Goal: Information Seeking & Learning: Find specific fact

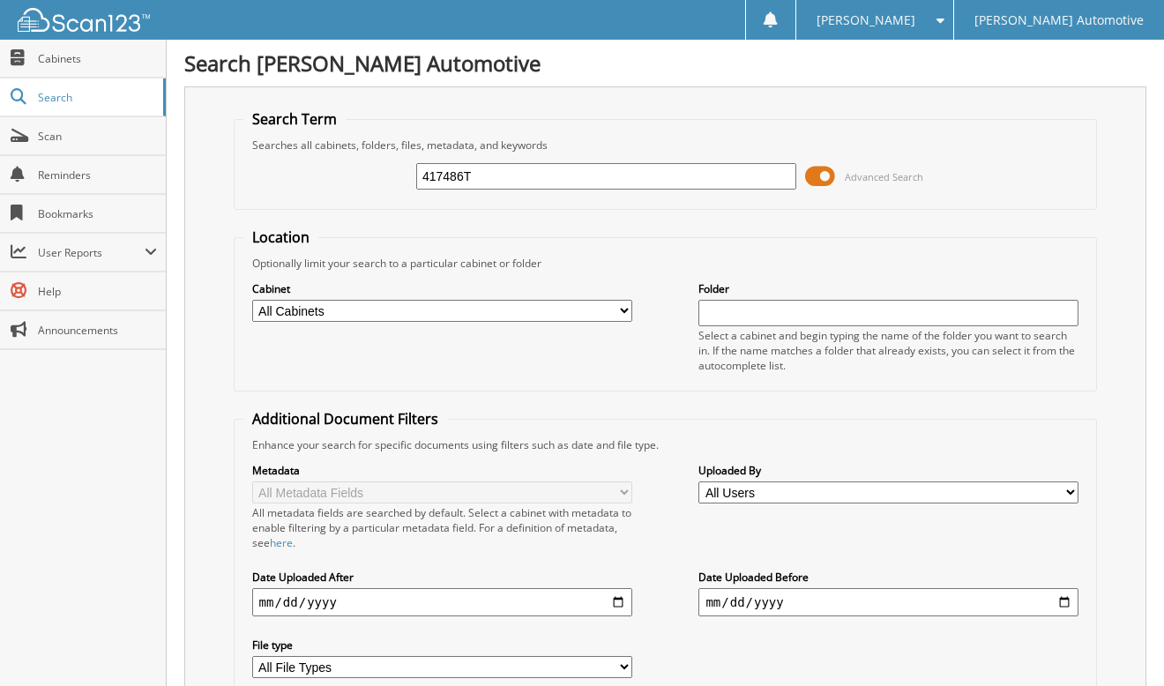
type input "417486T"
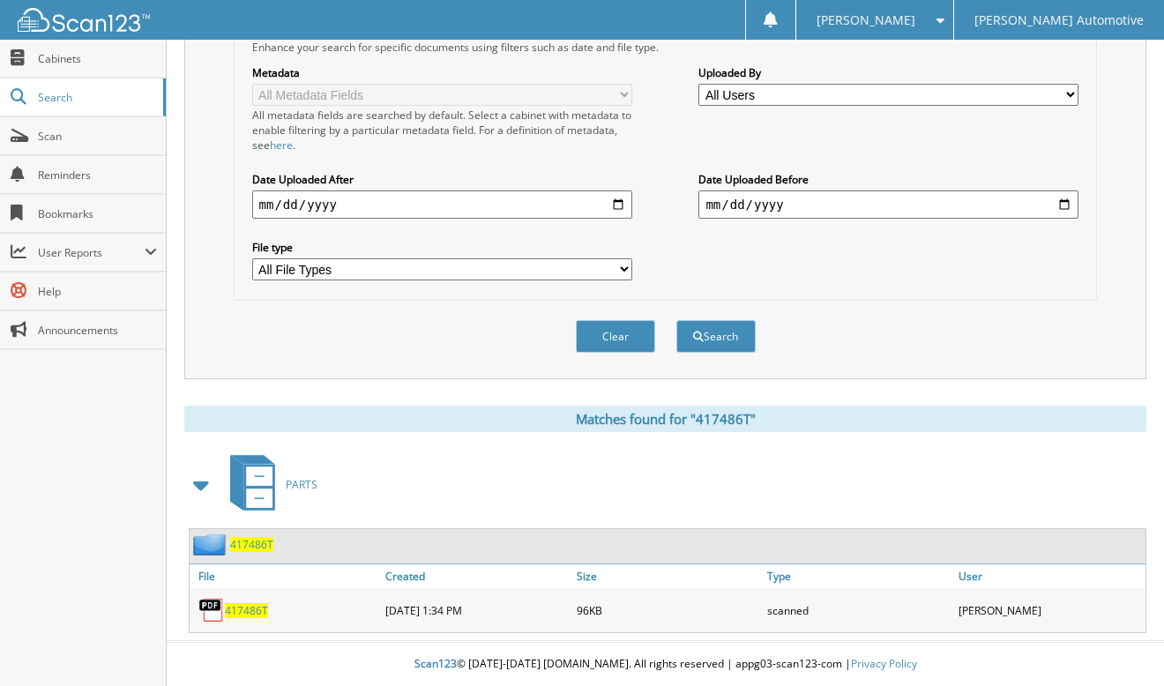
click at [250, 547] on span "417486T" at bounding box center [251, 544] width 43 height 15
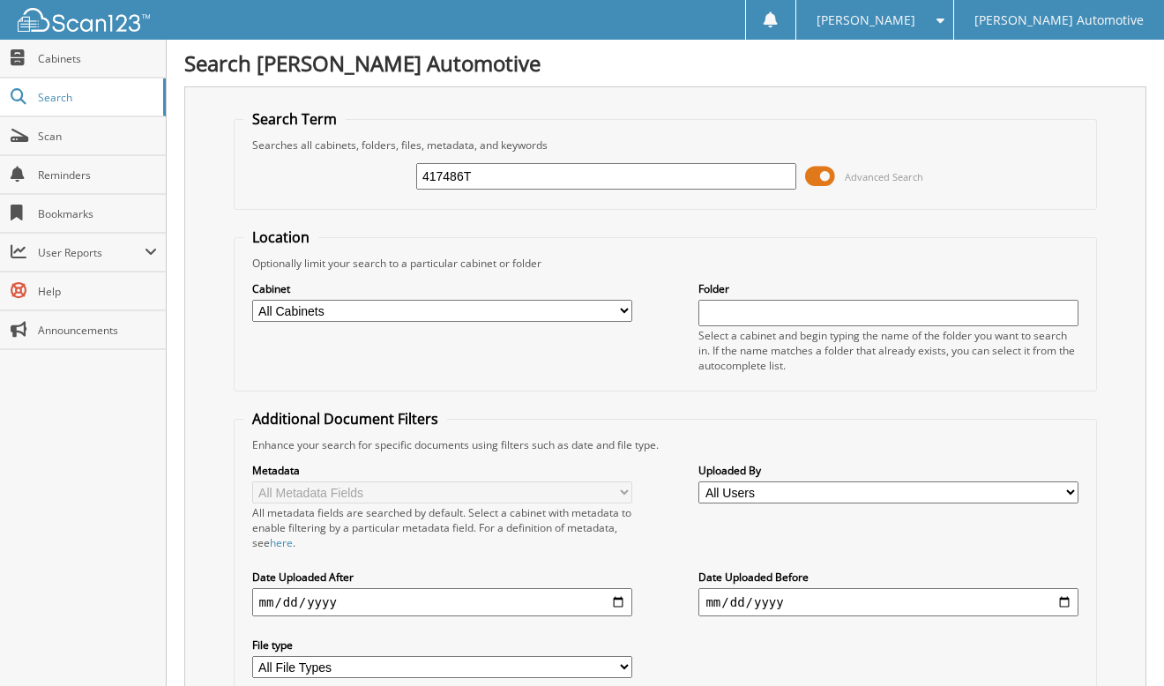
click at [462, 175] on input "417486T" at bounding box center [606, 176] width 380 height 26
type input "417444T"
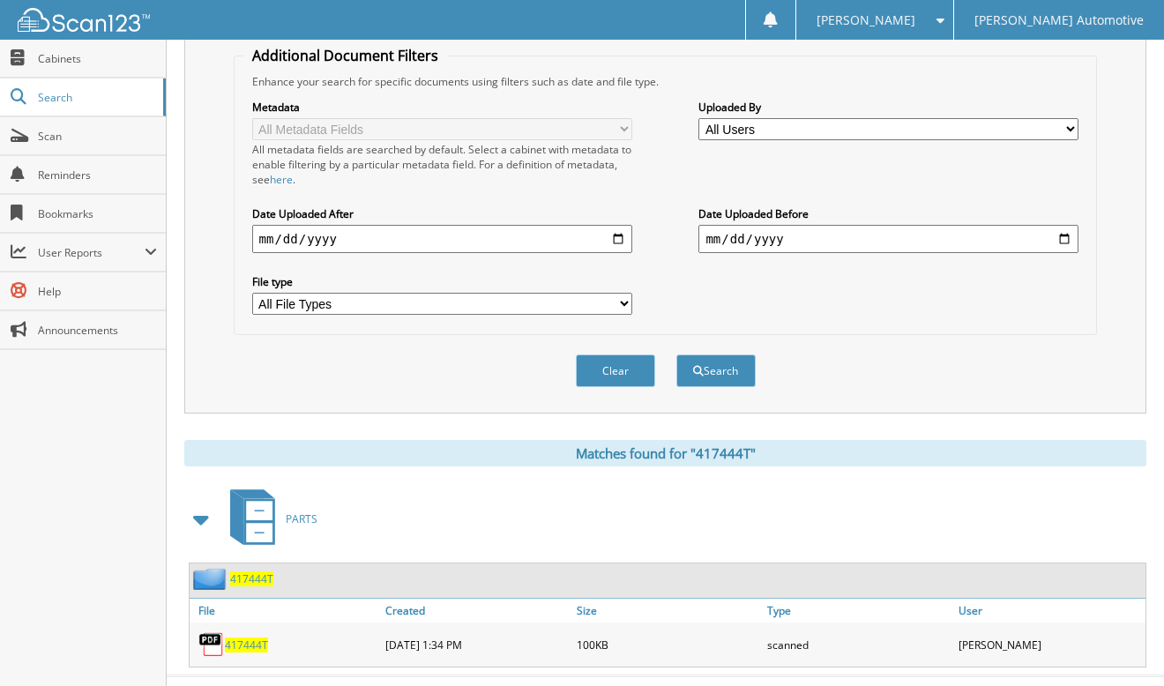
scroll to position [399, 0]
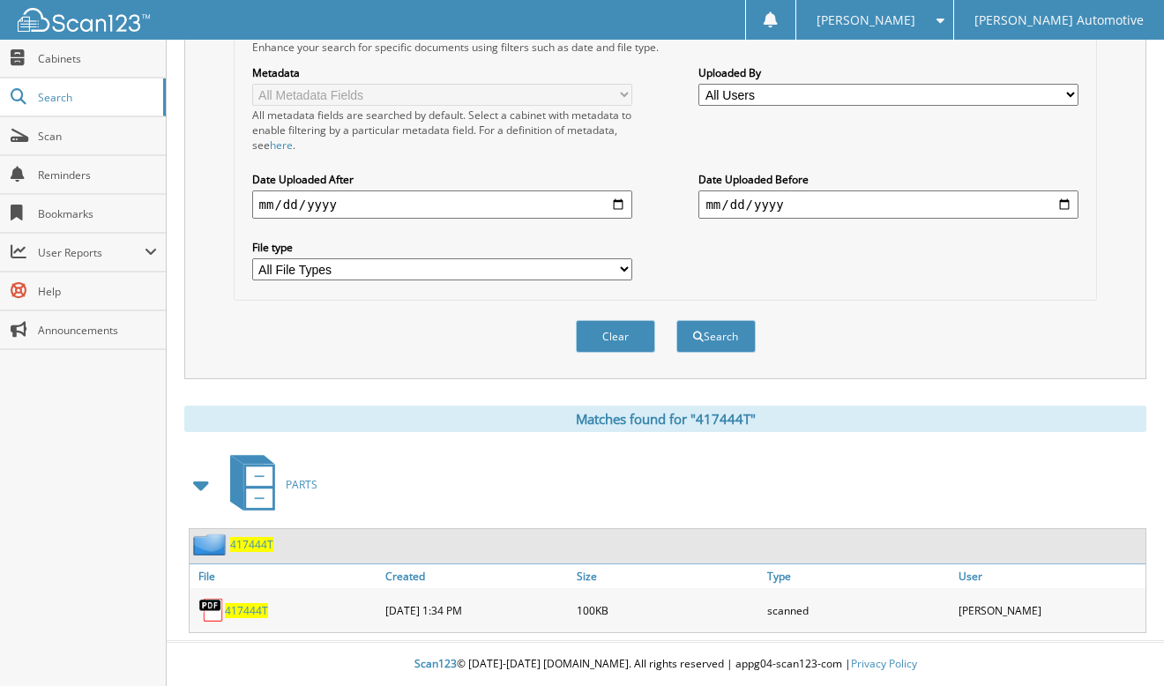
click at [257, 546] on span "417444T" at bounding box center [251, 544] width 43 height 15
